Goal: Information Seeking & Learning: Find specific fact

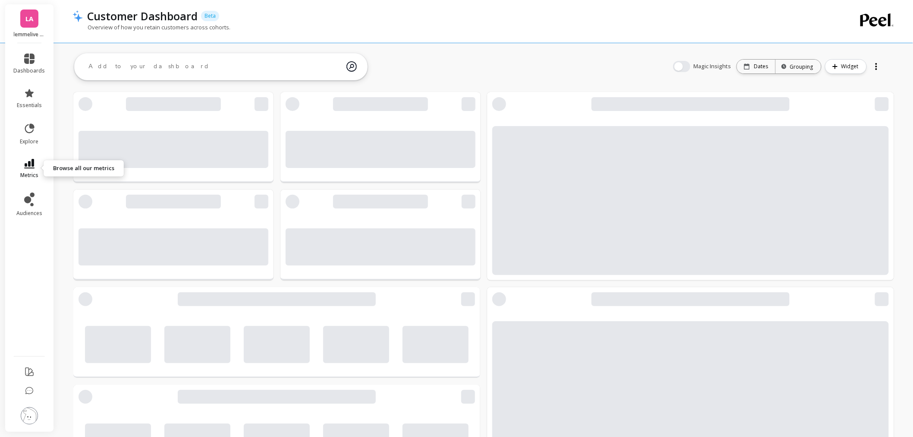
click at [32, 172] on span "metrics" at bounding box center [29, 175] width 18 height 7
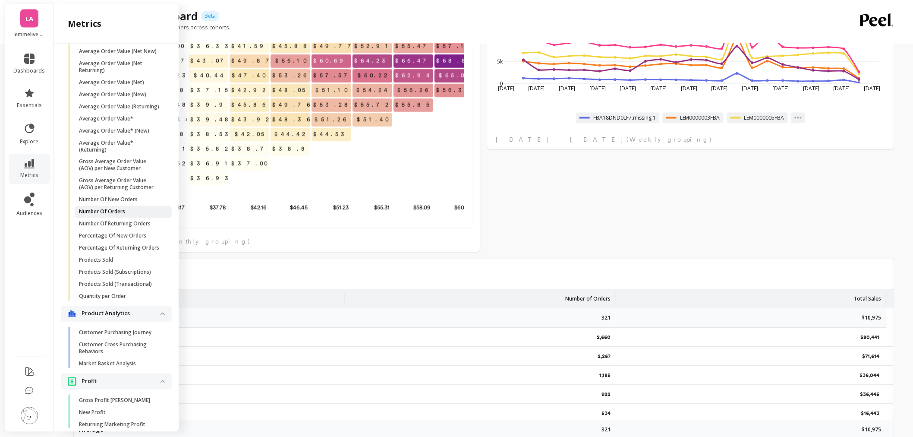
scroll to position [563, 0]
click at [115, 264] on span "Products Sold" at bounding box center [120, 260] width 82 height 7
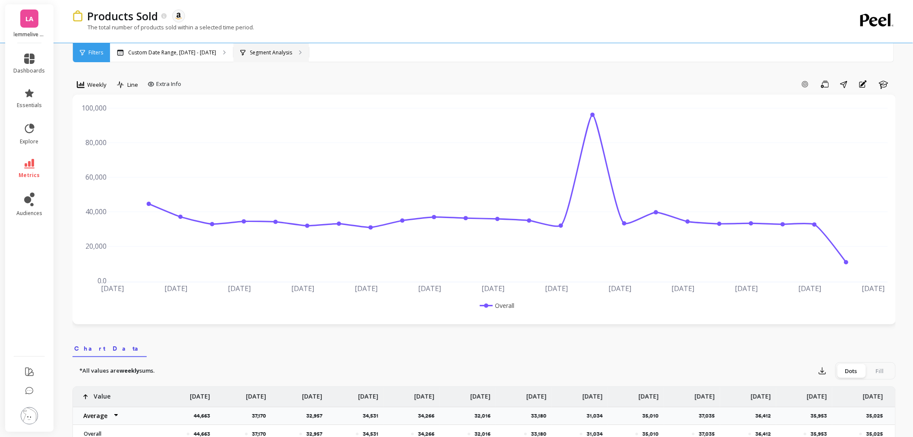
click at [241, 49] on div "Segment Analysis" at bounding box center [266, 52] width 52 height 7
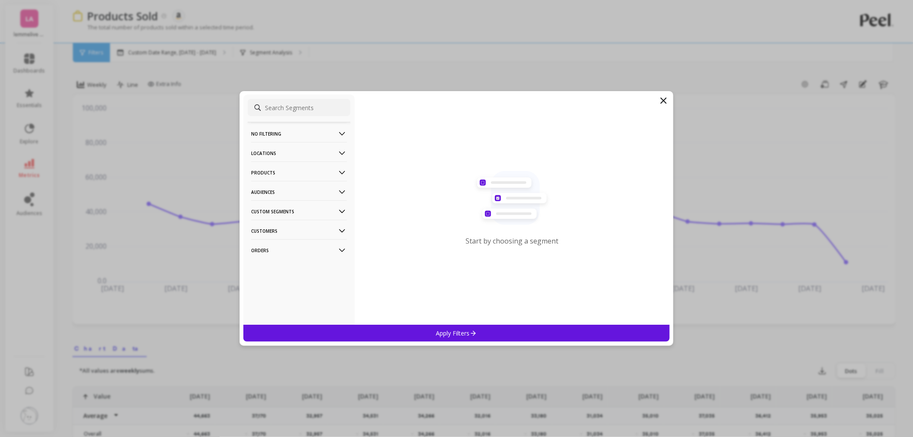
click at [286, 255] on p "Orders" at bounding box center [299, 250] width 96 height 22
click at [285, 272] on div "Amazon Promotions" at bounding box center [299, 267] width 103 height 14
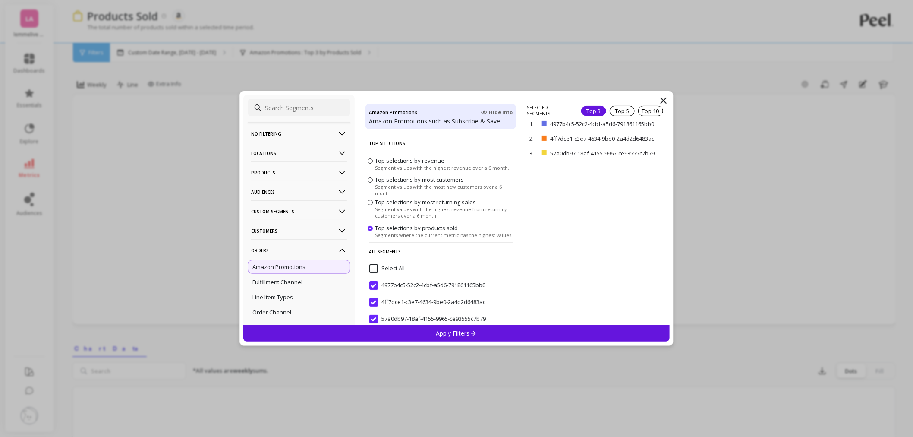
click at [470, 335] on icon at bounding box center [473, 332] width 7 height 7
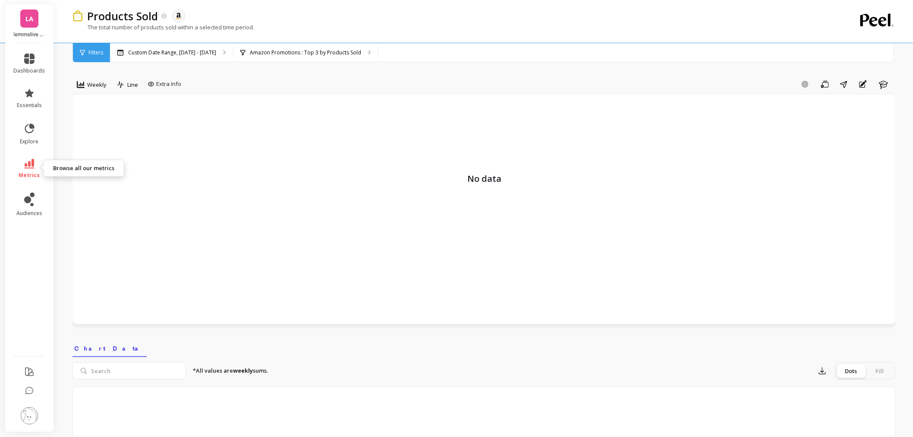
click at [30, 161] on icon at bounding box center [29, 163] width 10 height 9
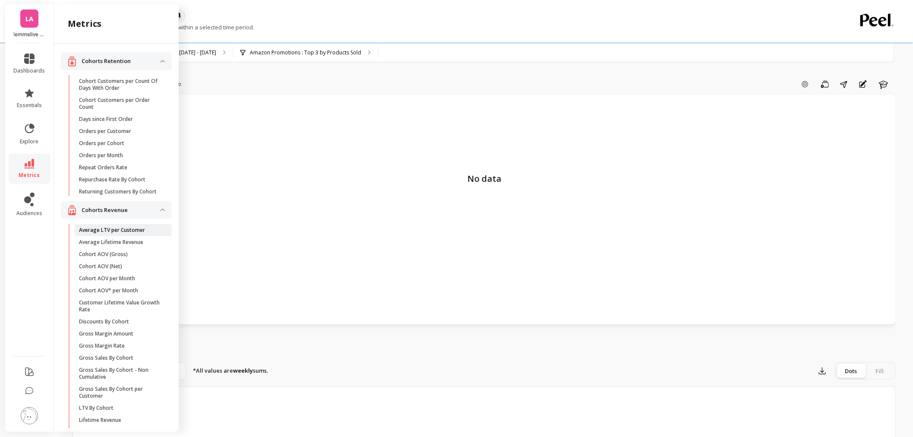
click at [112, 233] on p "Average LTV per Customer" at bounding box center [112, 230] width 66 height 7
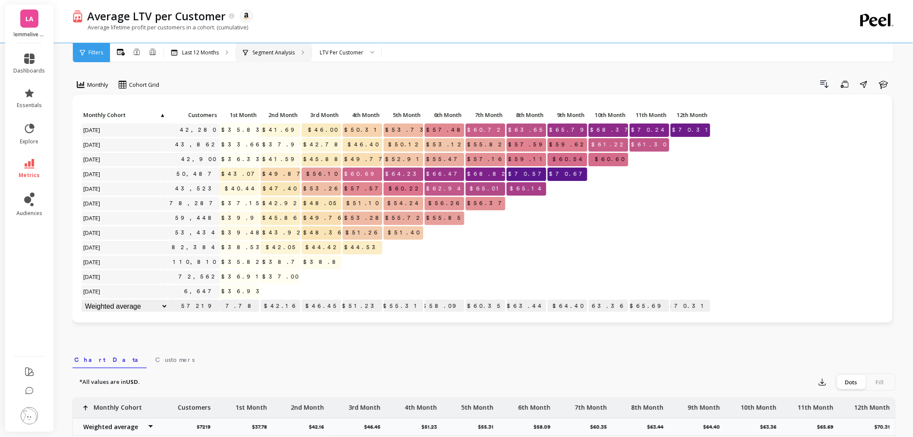
click at [272, 47] on div "Segment Analysis" at bounding box center [274, 52] width 76 height 19
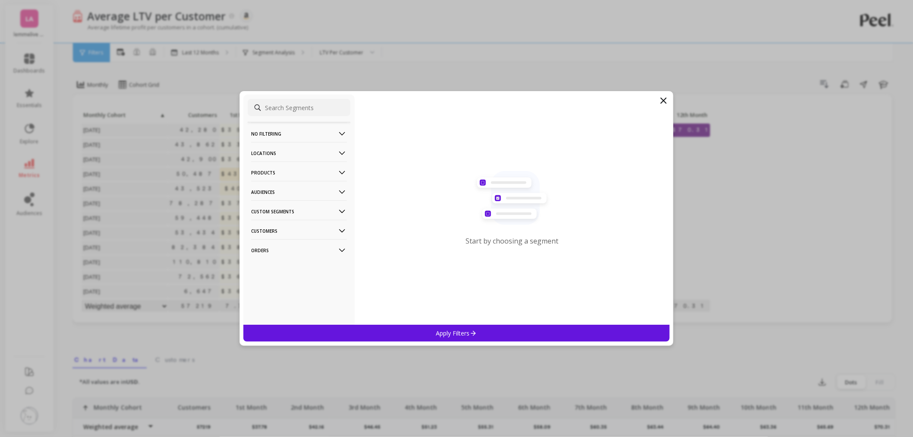
click at [268, 251] on p "Orders" at bounding box center [299, 250] width 96 height 22
click at [272, 269] on p "Amazon Promotions" at bounding box center [278, 267] width 53 height 8
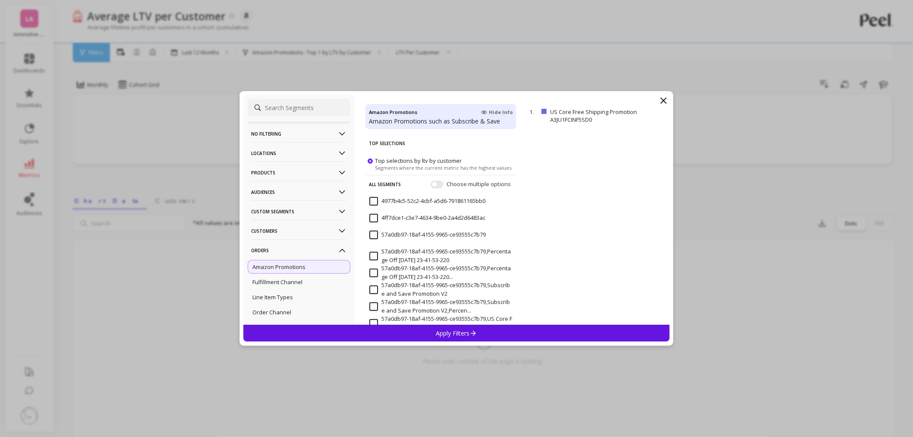
click at [410, 325] on div "Apply Filters" at bounding box center [456, 333] width 426 height 17
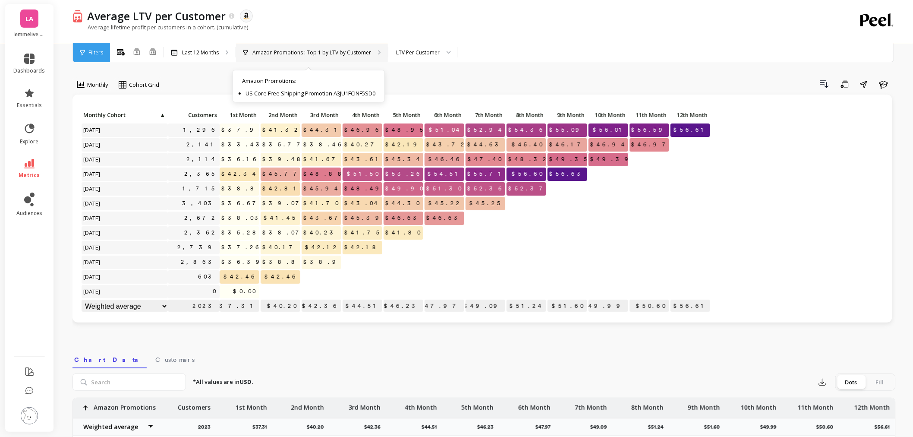
click at [315, 50] on p "Amazon Promotions : Top 1 by LTV by Customer" at bounding box center [311, 52] width 119 height 7
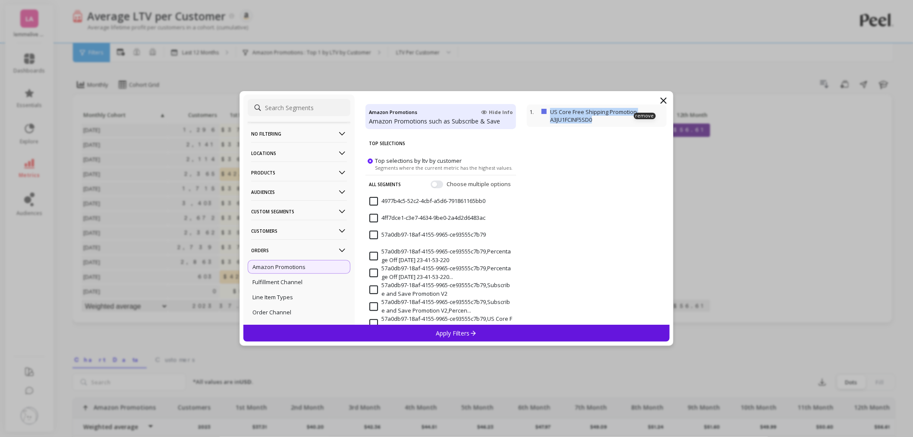
drag, startPoint x: 600, startPoint y: 122, endPoint x: 552, endPoint y: 114, distance: 49.0
click at [552, 114] on p "US Core Free Shipping Promotion A3JU1FCINF5SD0" at bounding box center [607, 116] width 114 height 16
copy p "US Core Free Shipping Promotion A3JU1FCINF5SD0"
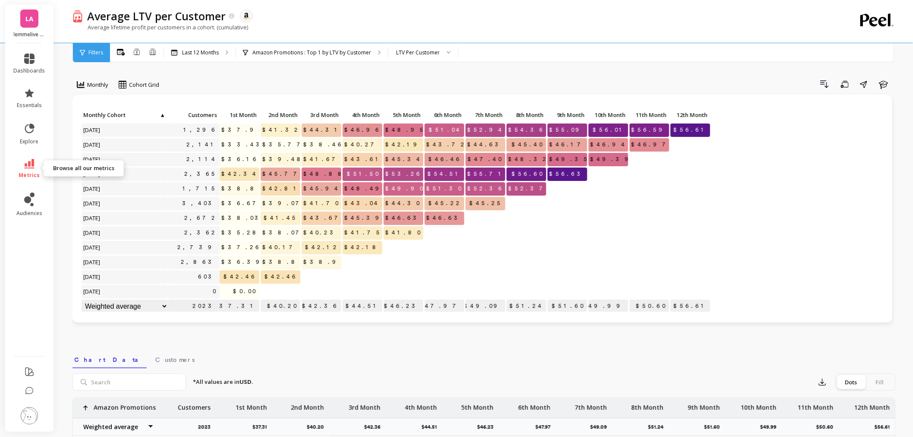
click at [20, 165] on link "metrics" at bounding box center [30, 169] width 32 height 20
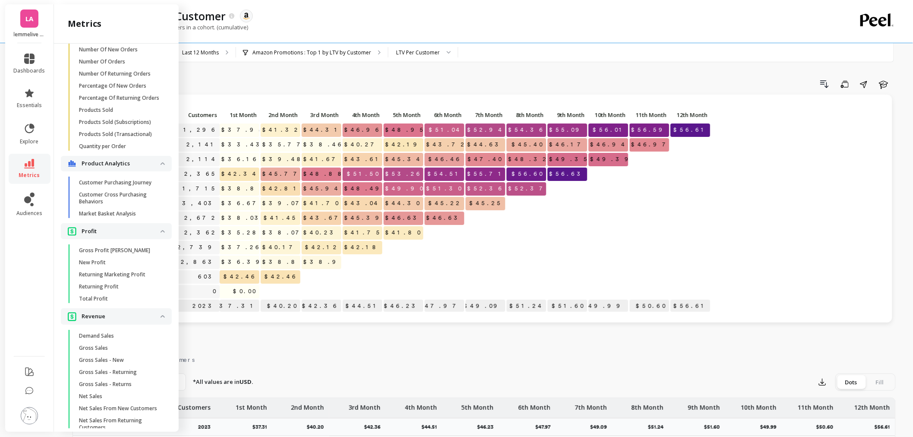
scroll to position [671, 0]
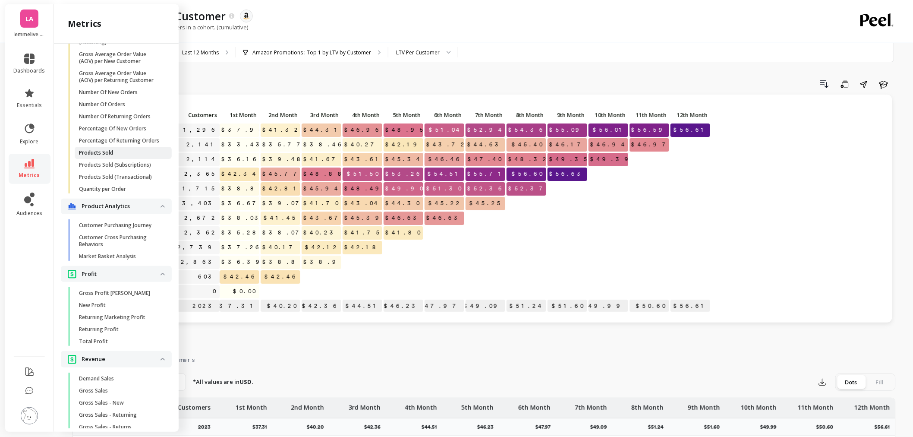
click at [114, 156] on span "Products Sold" at bounding box center [120, 152] width 82 height 7
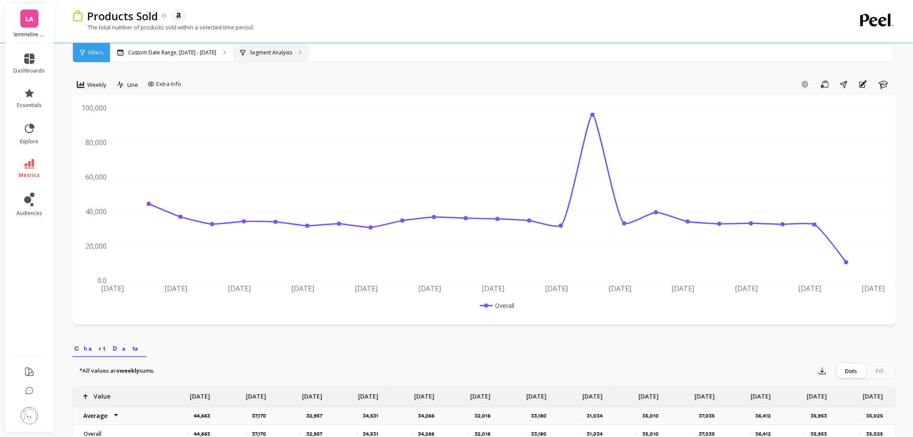
click at [265, 50] on p "Segment Analysis" at bounding box center [271, 52] width 42 height 7
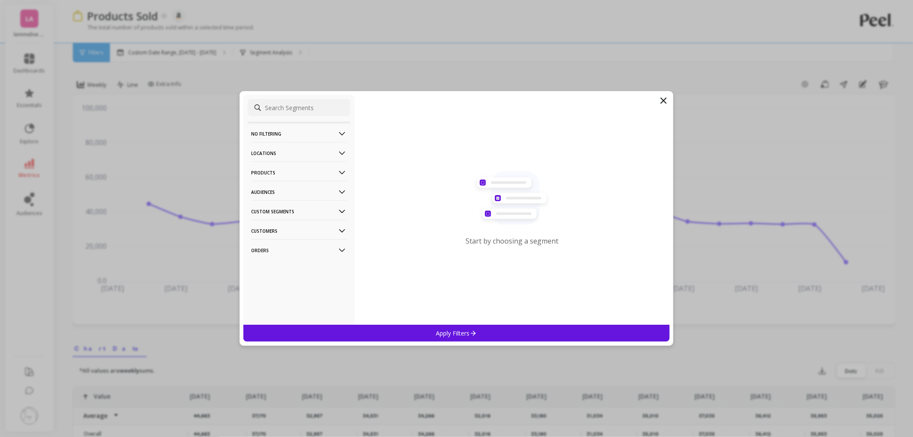
click at [263, 256] on p "Orders" at bounding box center [299, 250] width 96 height 22
click at [277, 268] on p "Amazon Promotions" at bounding box center [278, 267] width 53 height 8
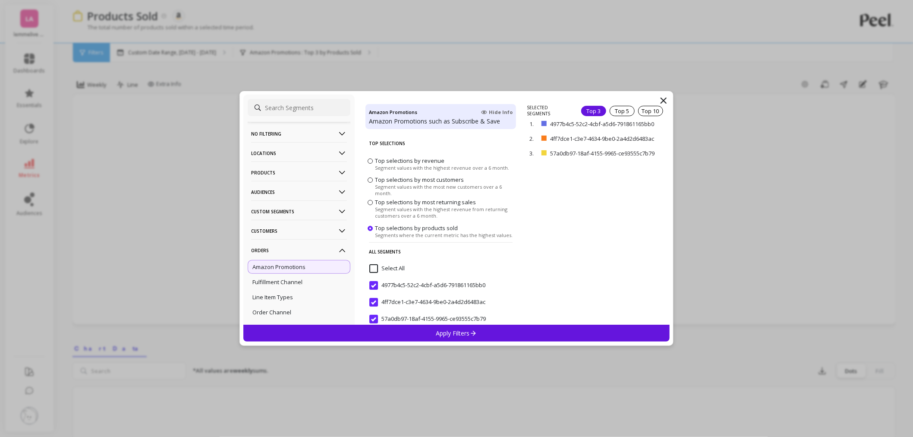
click at [283, 109] on input at bounding box center [299, 107] width 103 height 17
paste input "US Core Free Shipping Promotion A3JU1FCINF5SD0"
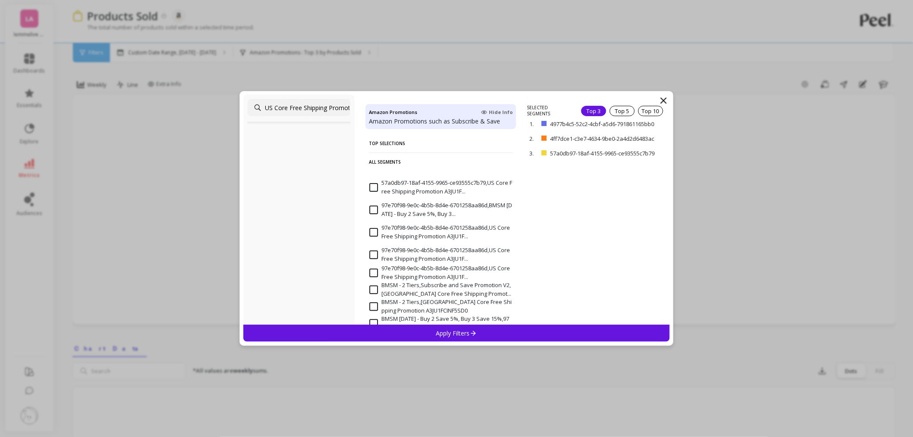
drag, startPoint x: 326, startPoint y: 108, endPoint x: 193, endPoint y: 85, distance: 134.8
click at [193, 85] on div "US Core Free Shipping Promotion A3JU1FCINF5SD0 Amazon Promotions Hide Info Amaz…" at bounding box center [456, 218] width 913 height 437
click at [296, 106] on input "US Core Free Shipping Promotion A3JU1FCINF5SD0" at bounding box center [299, 107] width 103 height 17
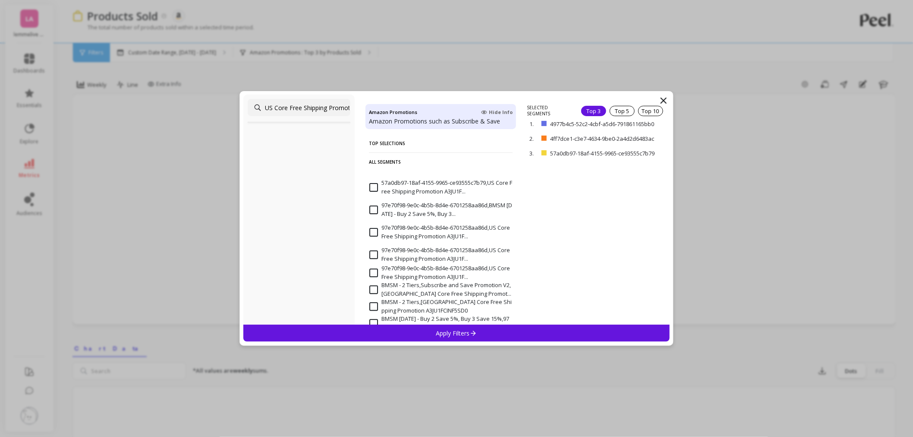
type input "US Core Free Shipping Promotion A3JU1FCINF5SD0"
click at [334, 157] on div "US Core Free Shipping Promotion A3JU1FCINF5SD0" at bounding box center [298, 210] width 111 height 230
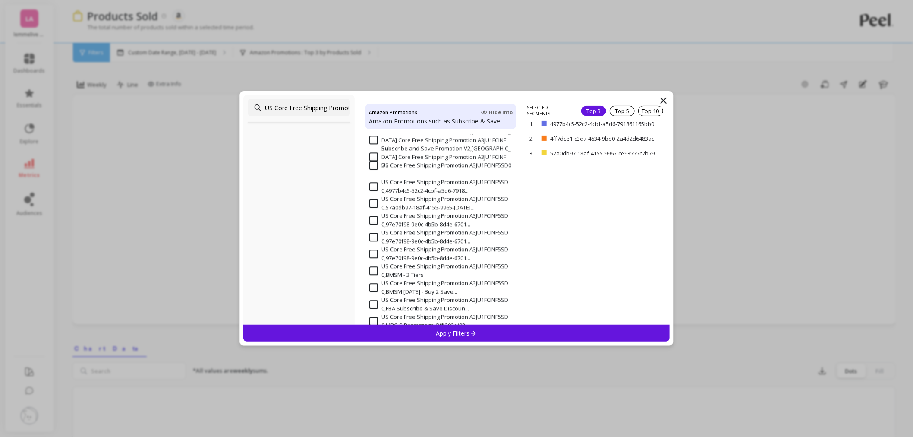
scroll to position [0, 66]
drag, startPoint x: 319, startPoint y: 110, endPoint x: 350, endPoint y: 110, distance: 31.1
click at [350, 110] on div "US Core Free Shipping Promotion A3JU1FCINF5SD0" at bounding box center [298, 210] width 111 height 230
click at [372, 166] on A3JU1FCINF5SD0 "US Core Free Shipping Promotion A3JU1FCINF5SD0" at bounding box center [440, 165] width 142 height 9
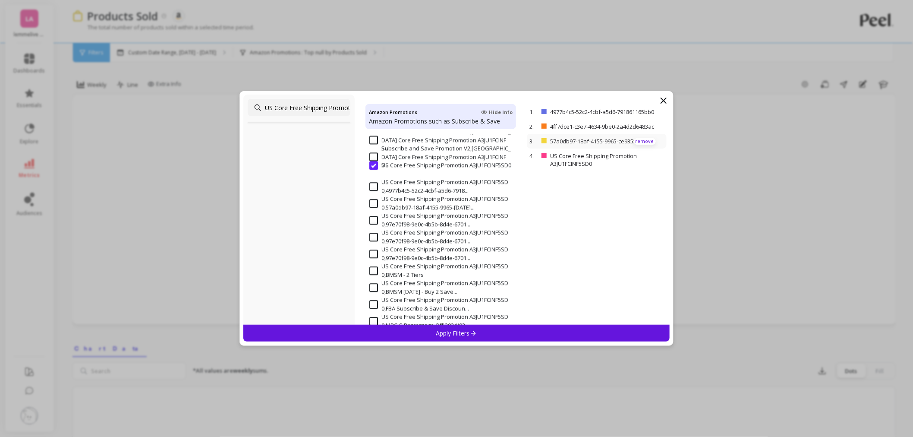
click at [634, 145] on p "remove" at bounding box center [645, 141] width 22 height 6
click at [644, 130] on p "remove" at bounding box center [645, 126] width 22 height 6
click at [634, 113] on p "remove" at bounding box center [645, 112] width 22 height 6
click at [444, 331] on p "Apply Filters" at bounding box center [456, 333] width 41 height 8
